Goal: Information Seeking & Learning: Learn about a topic

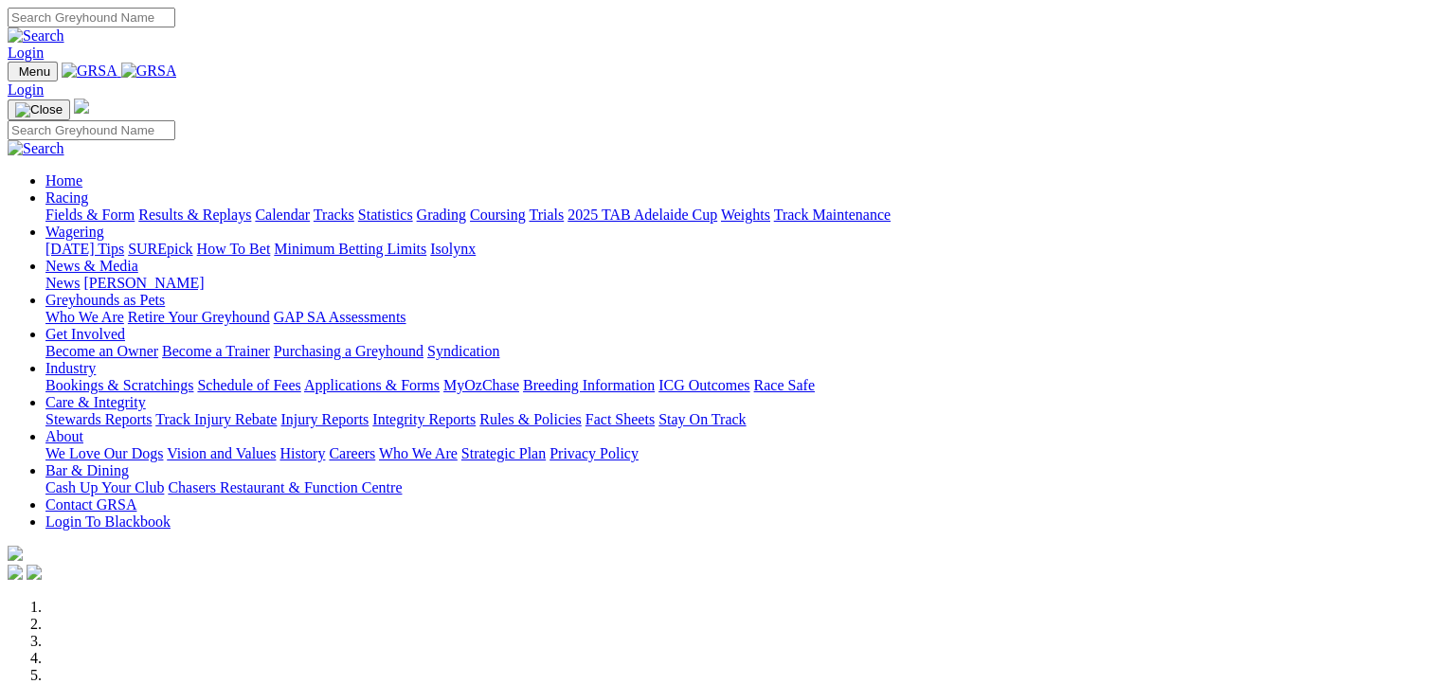
click at [88, 190] on link "Racing" at bounding box center [66, 198] width 43 height 16
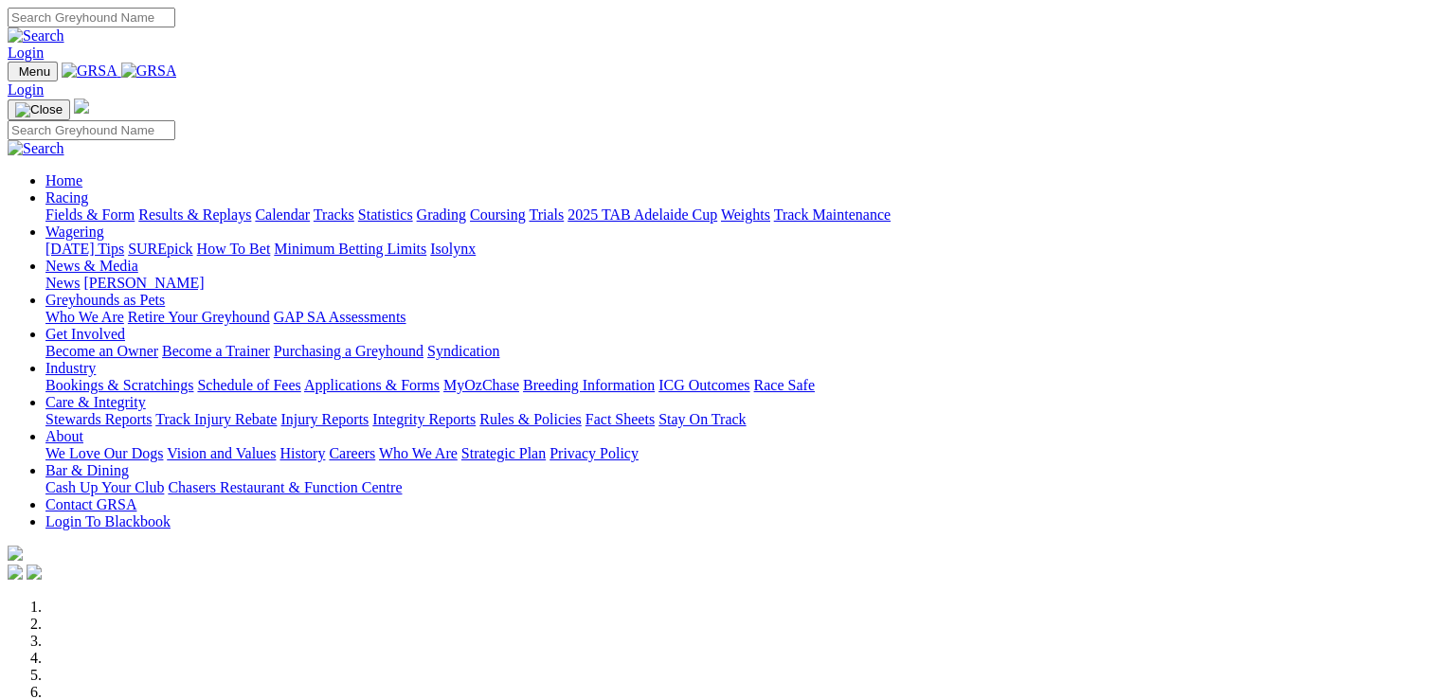
click at [88, 190] on link "Racing" at bounding box center [66, 198] width 43 height 16
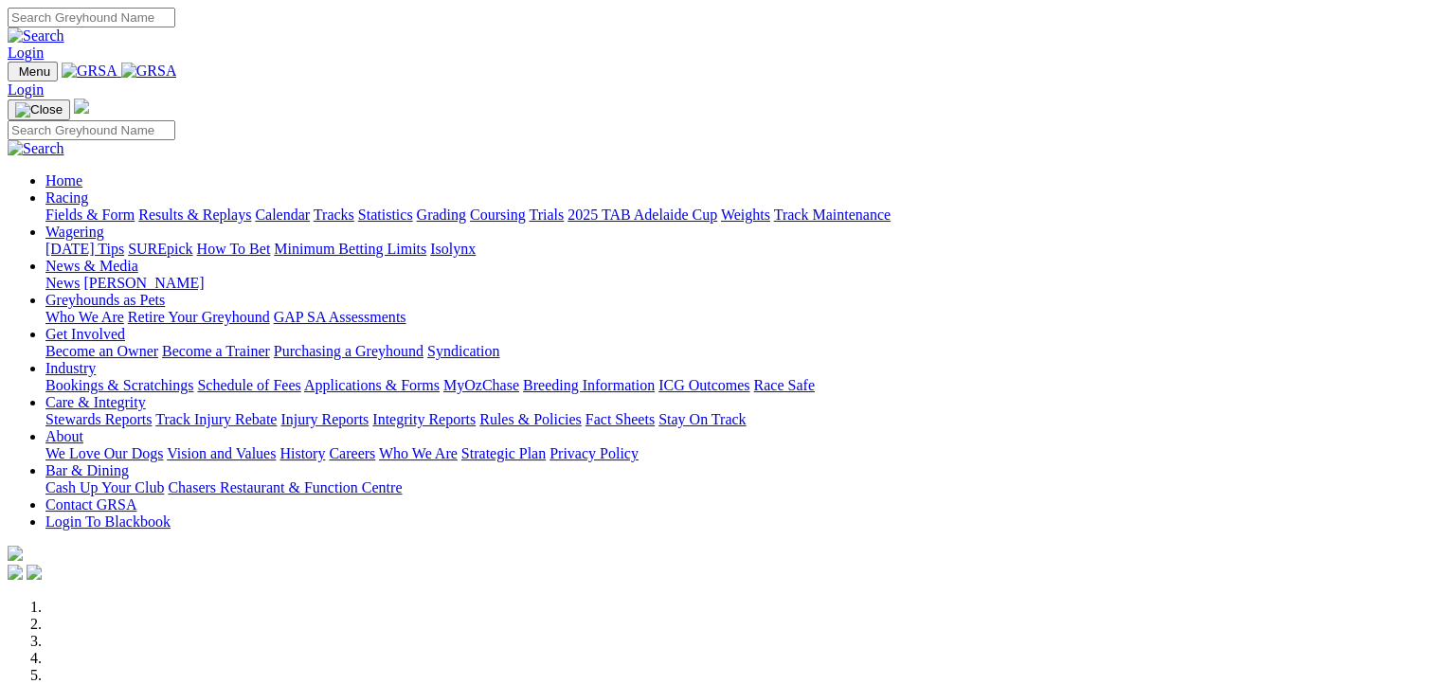
click at [84, 207] on link "Fields & Form" at bounding box center [89, 215] width 89 height 16
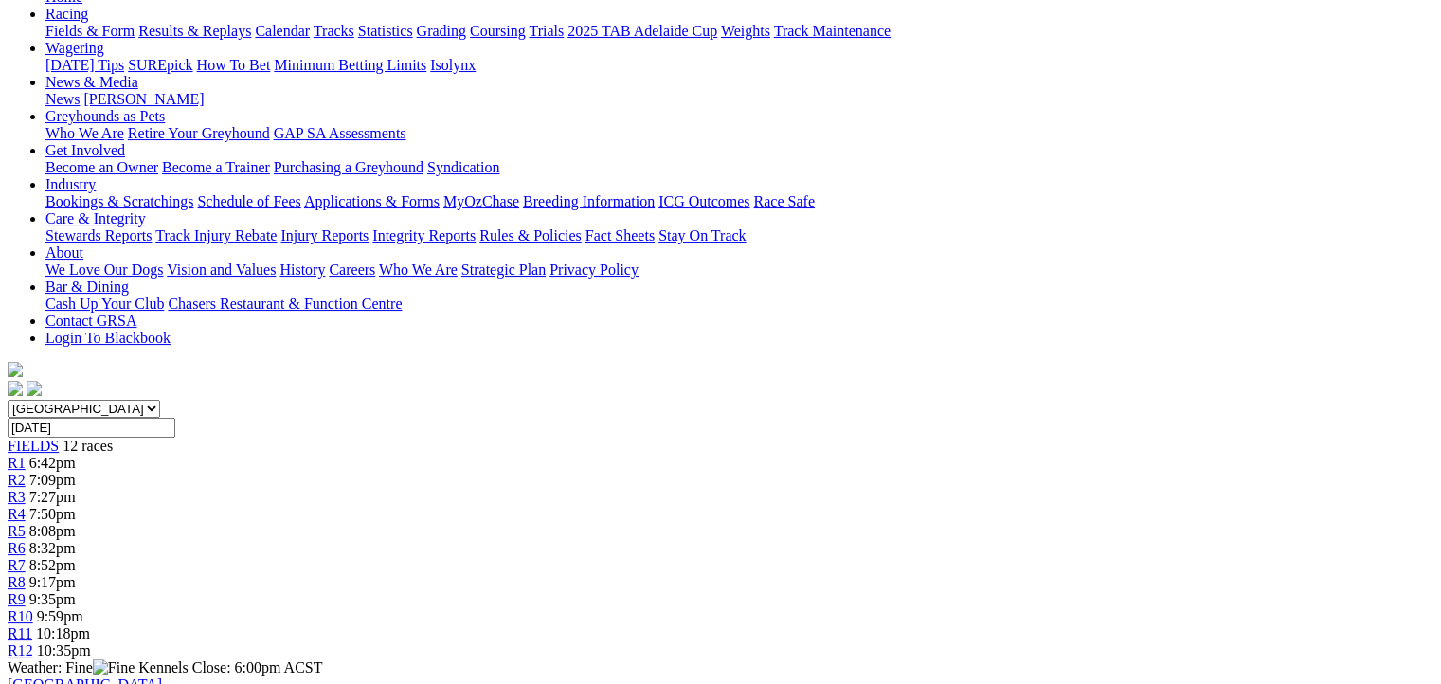
scroll to position [95, 0]
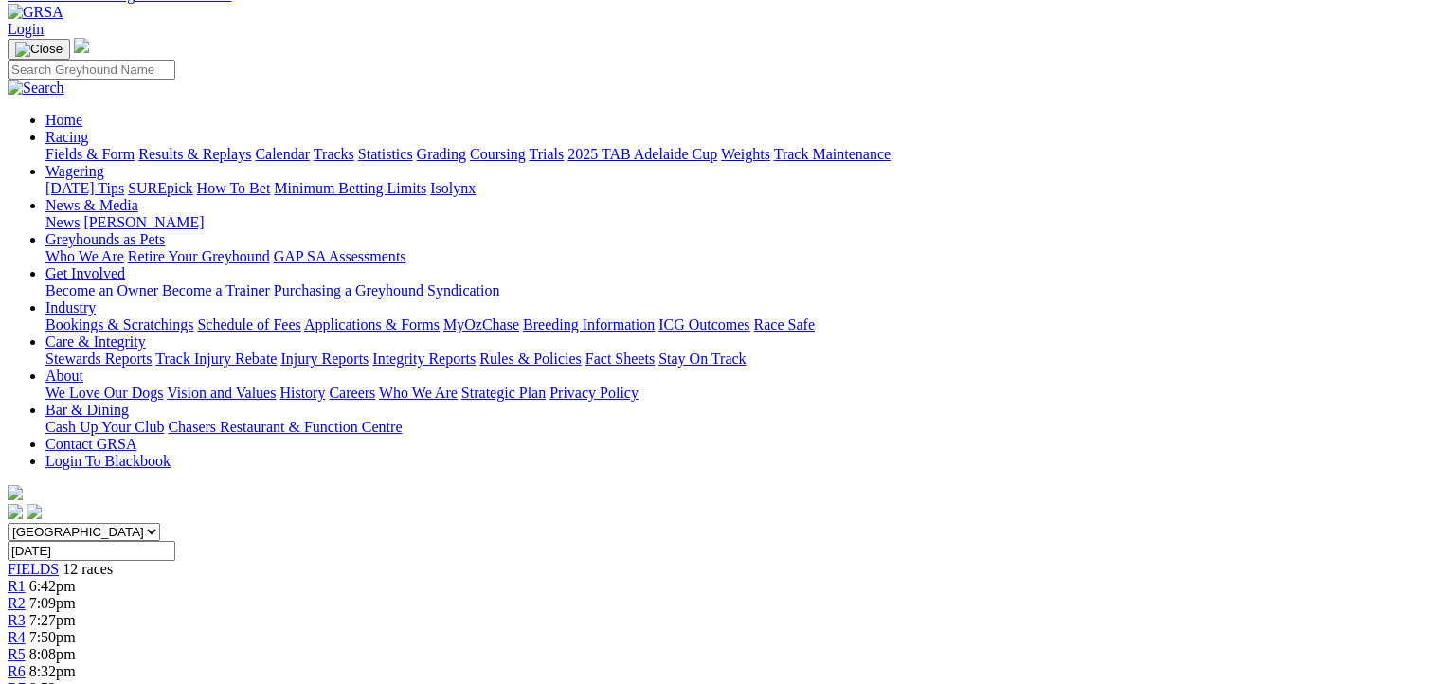
click at [26, 595] on span "R2" at bounding box center [17, 603] width 18 height 16
